Goal: Navigation & Orientation: Find specific page/section

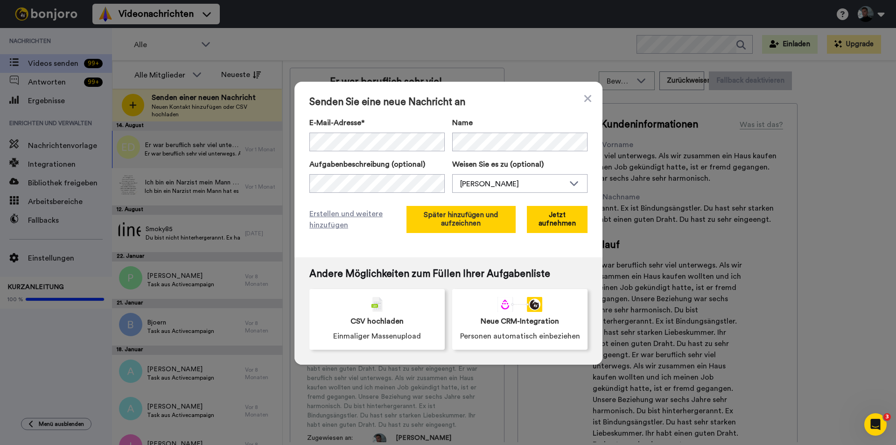
click at [444, 224] on font "Später hinzufügen und aufzeichnen" at bounding box center [461, 218] width 74 height 15
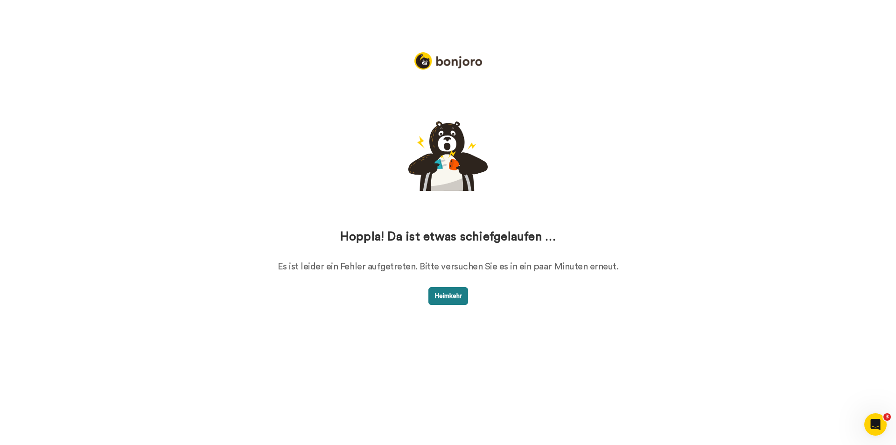
click at [443, 297] on font "Heimkehr" at bounding box center [449, 296] width 28 height 7
